Goal: Information Seeking & Learning: Learn about a topic

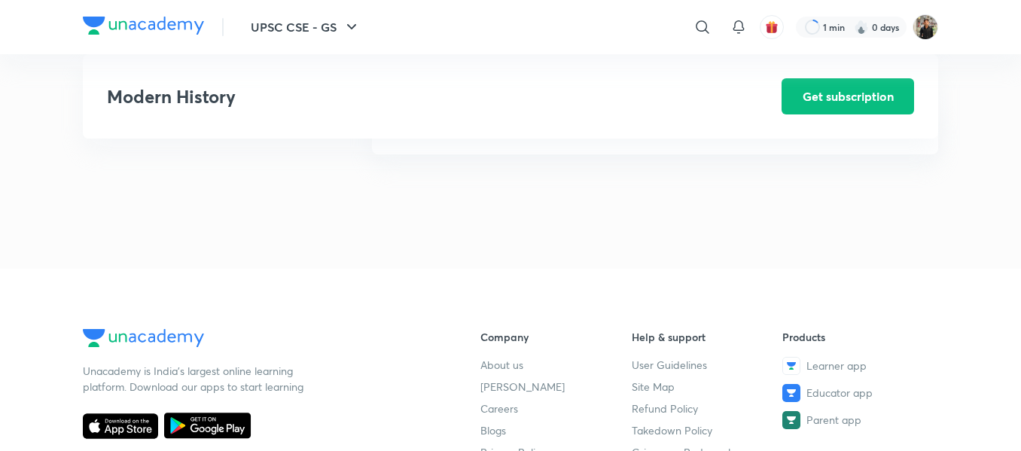
scroll to position [1901, 0]
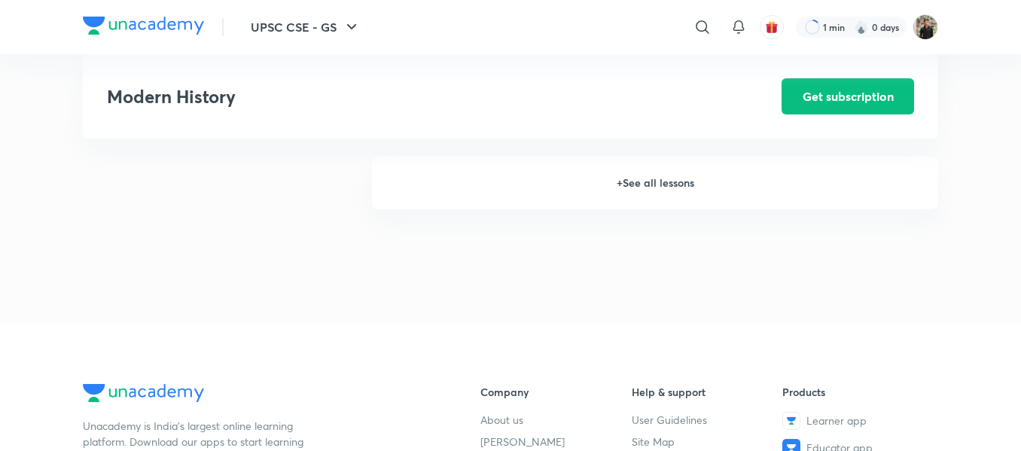
click at [642, 182] on h6 "+ See all lessons" at bounding box center [655, 183] width 566 height 53
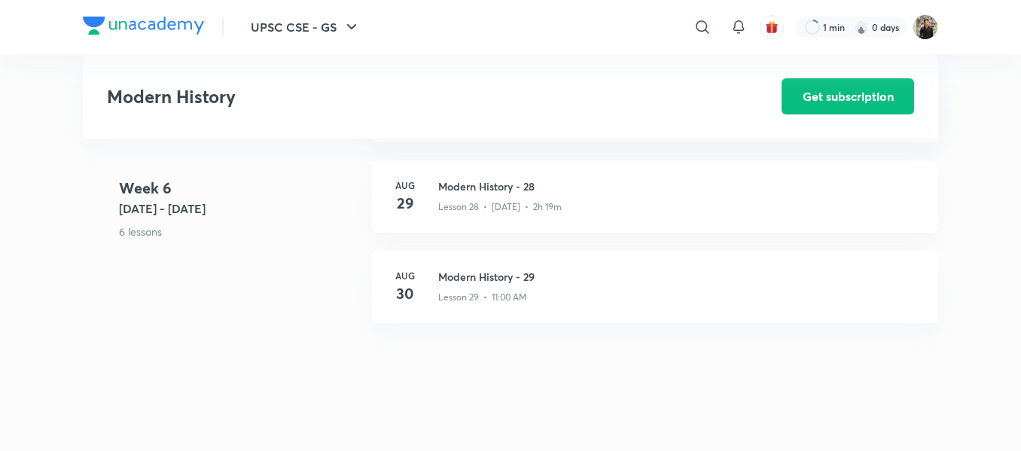
scroll to position [3355, 0]
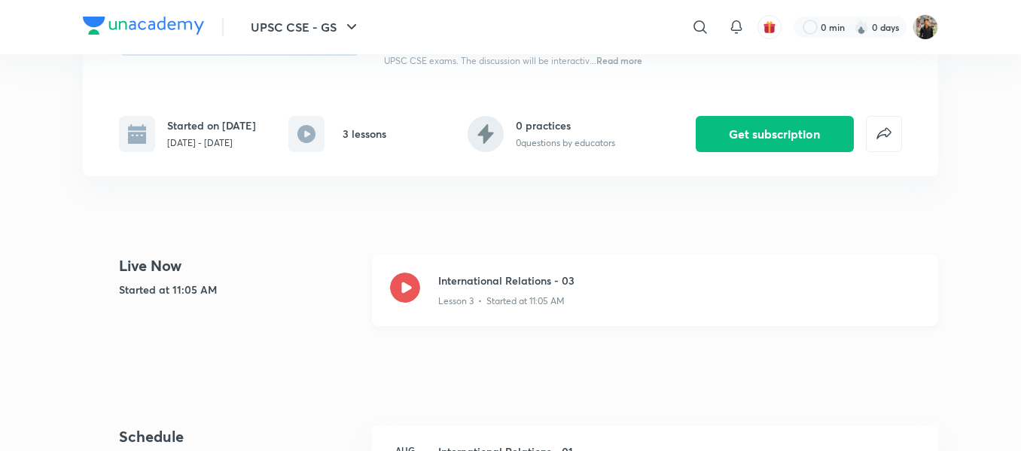
click at [401, 288] on icon at bounding box center [405, 288] width 30 height 30
click at [404, 282] on icon at bounding box center [405, 288] width 30 height 30
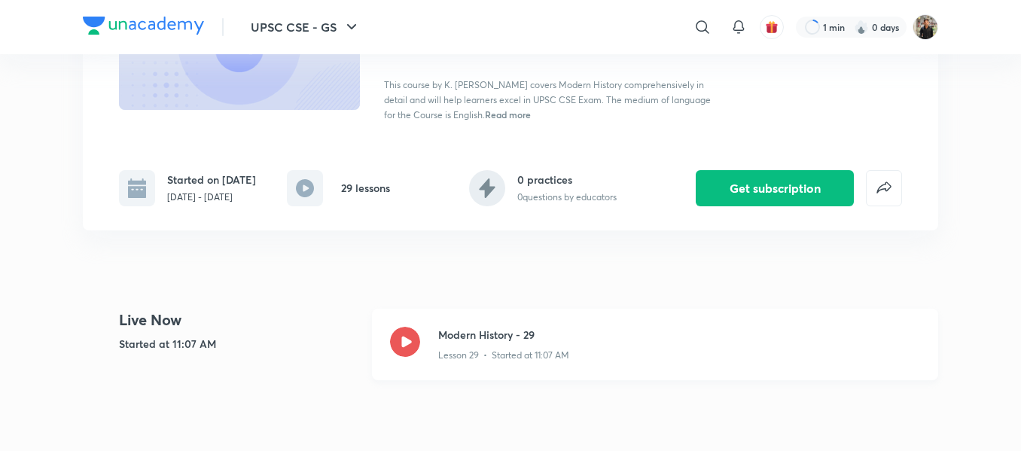
scroll to position [189, 0]
click at [403, 334] on icon at bounding box center [405, 341] width 30 height 30
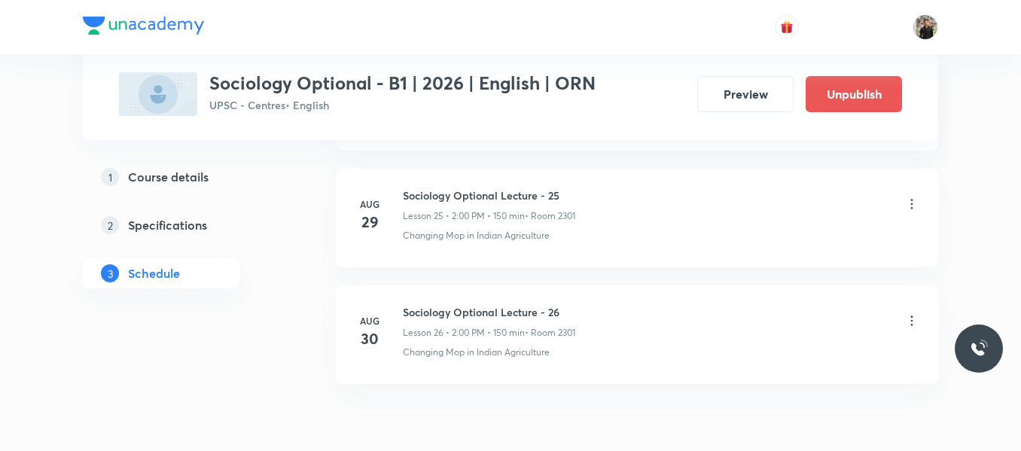
scroll to position [3814, 0]
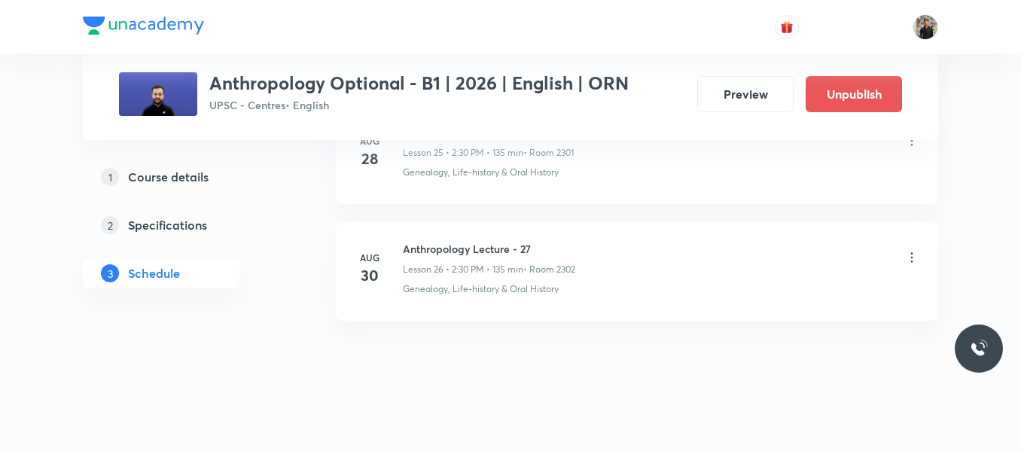
scroll to position [3792, 0]
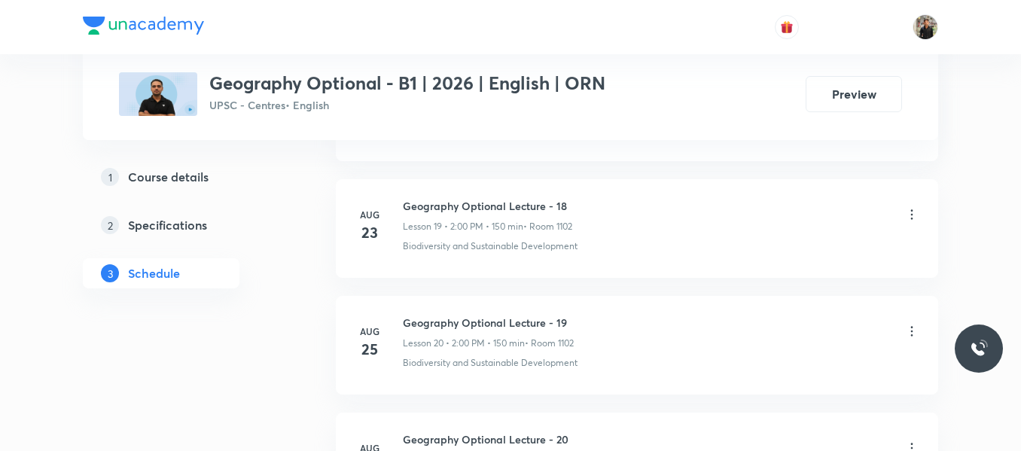
scroll to position [3441, 0]
